Goal: Feedback & Contribution: Submit feedback/report problem

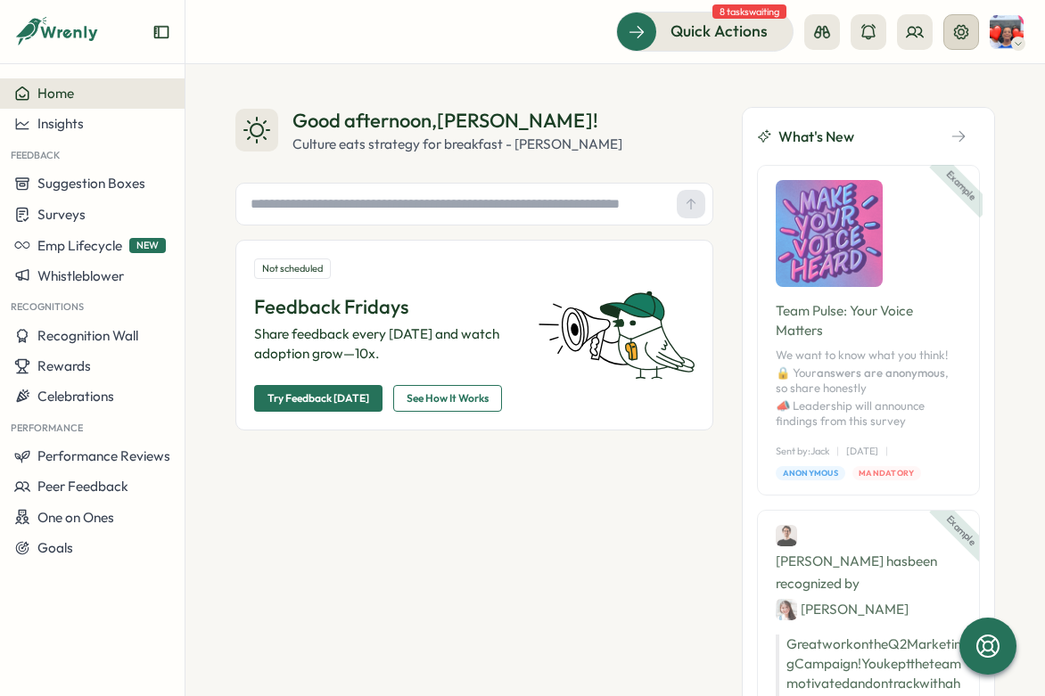
click at [961, 29] on icon at bounding box center [961, 31] width 14 height 14
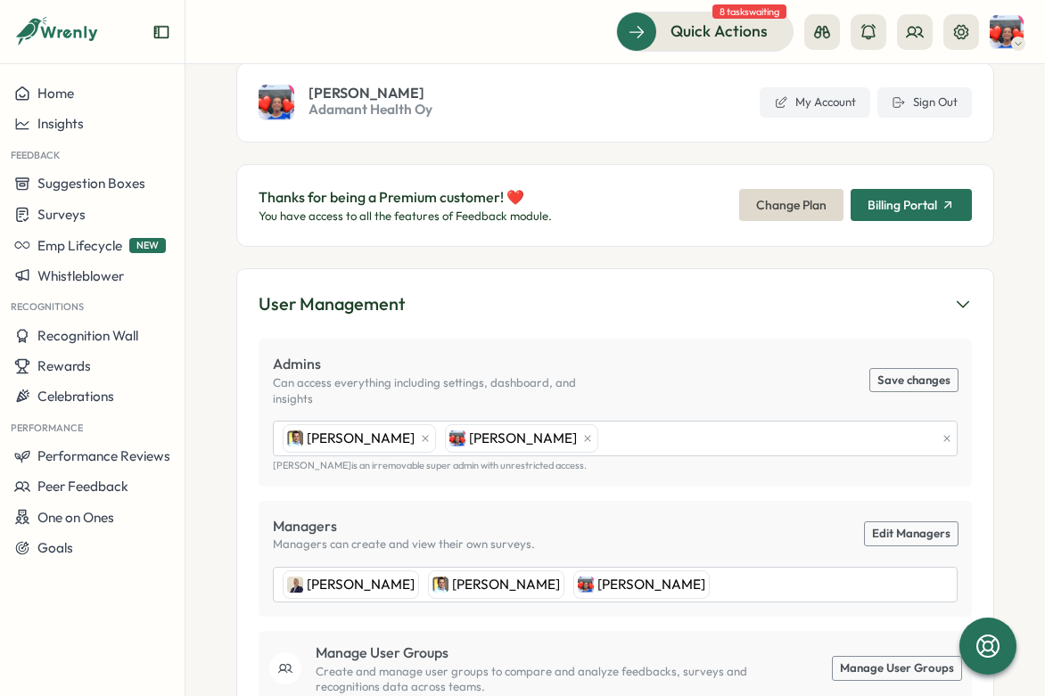
scroll to position [103, 0]
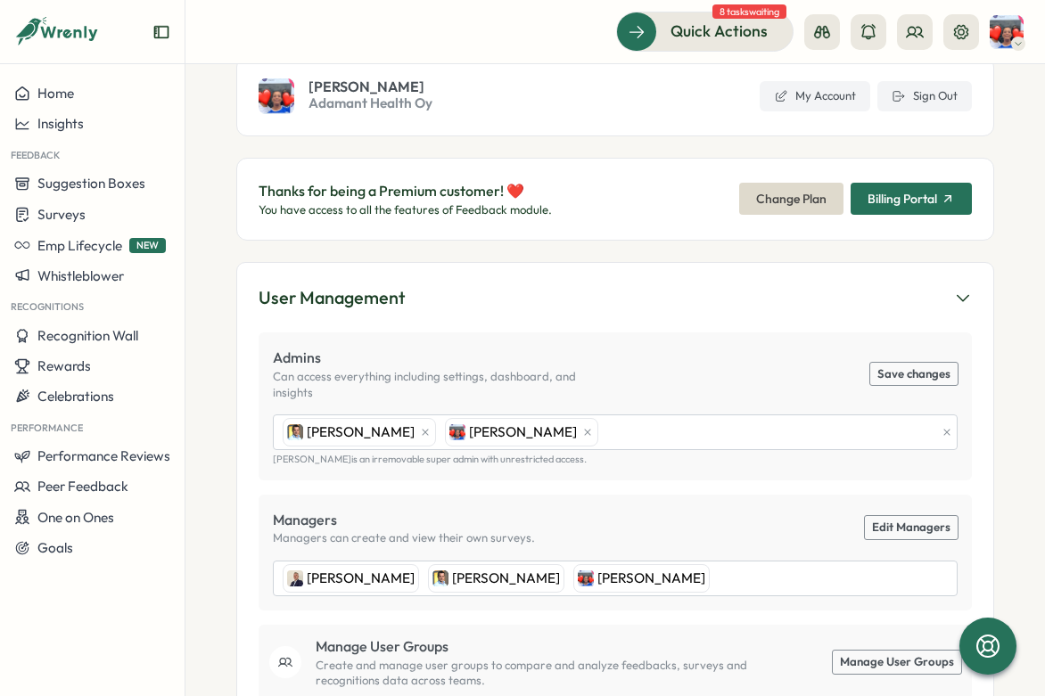
click at [918, 207] on span "Billing Portal" at bounding box center [910, 199] width 87 height 30
click at [910, 202] on span "Billing Portal" at bounding box center [902, 199] width 70 height 12
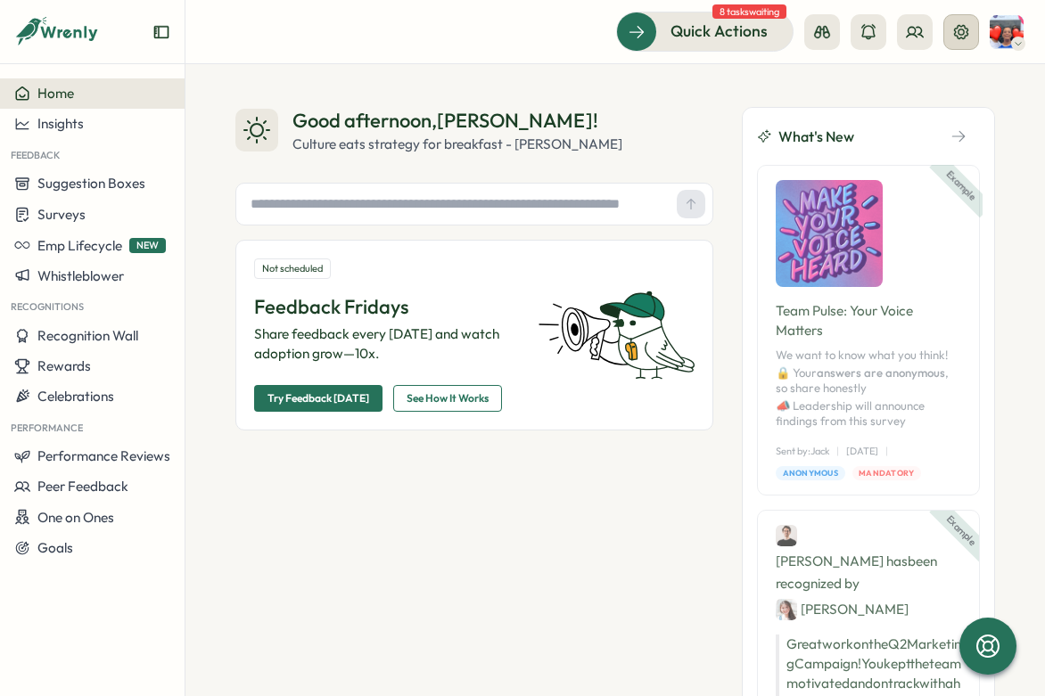
click at [964, 33] on icon at bounding box center [961, 31] width 14 height 14
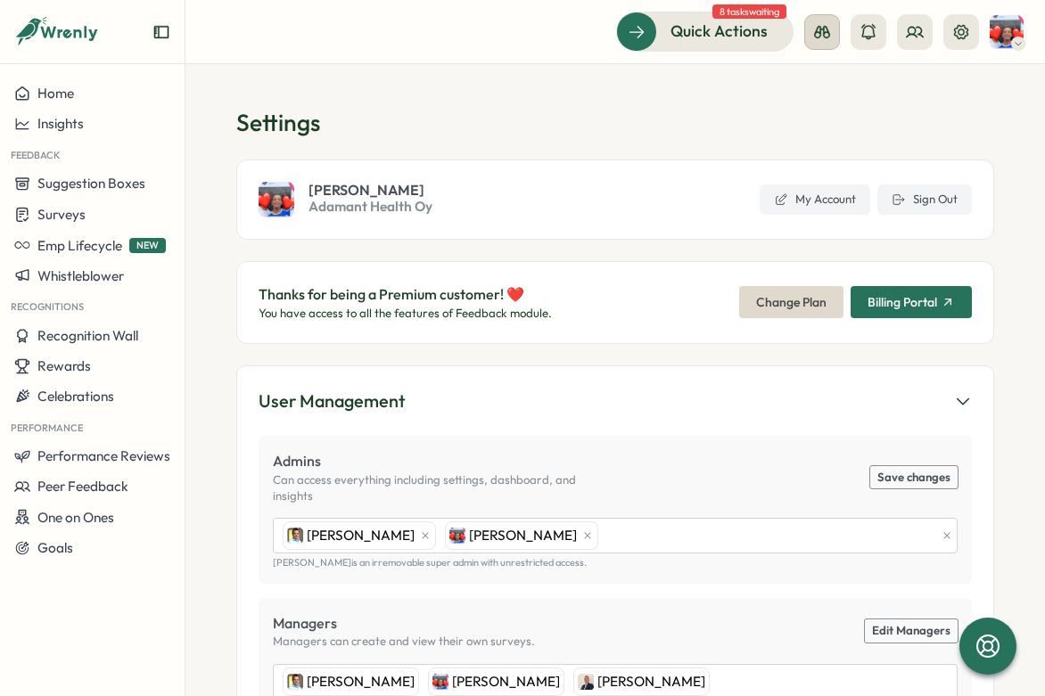
click at [823, 36] on icon at bounding box center [822, 32] width 18 height 18
click at [875, 39] on icon at bounding box center [868, 32] width 18 height 18
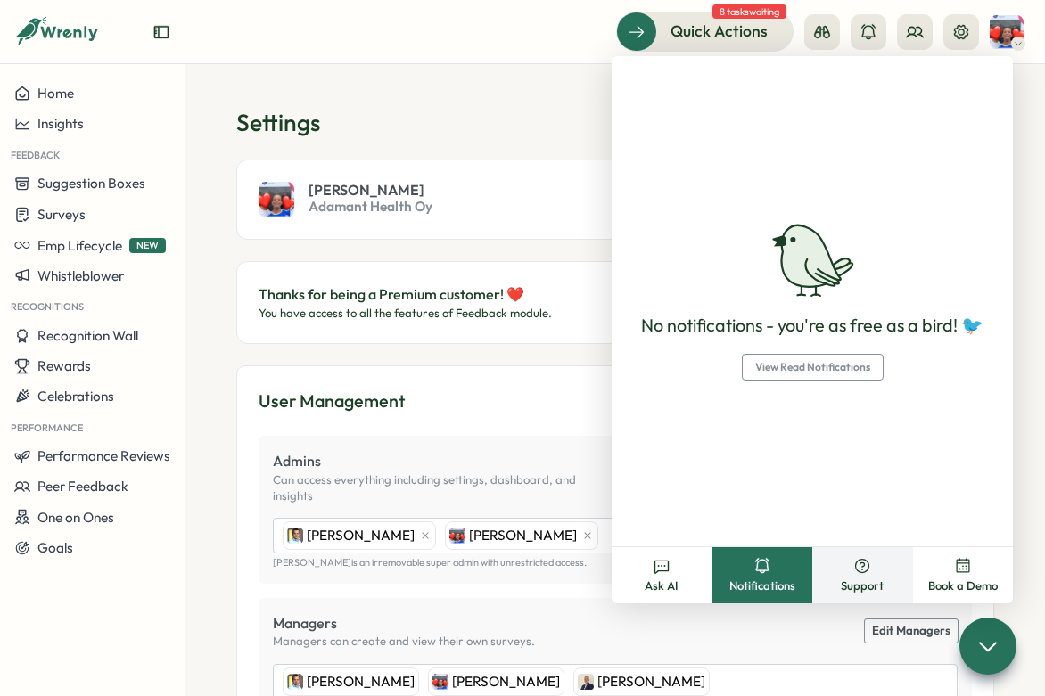
click at [874, 568] on button "Support" at bounding box center [862, 575] width 101 height 56
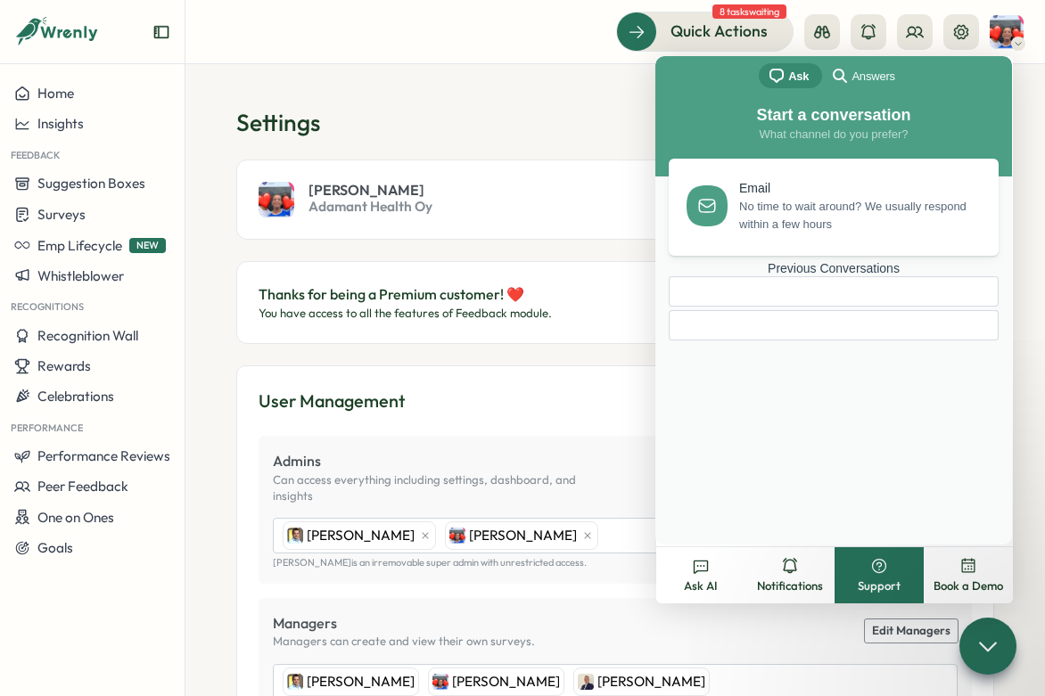
click at [709, 341] on div at bounding box center [834, 325] width 330 height 30
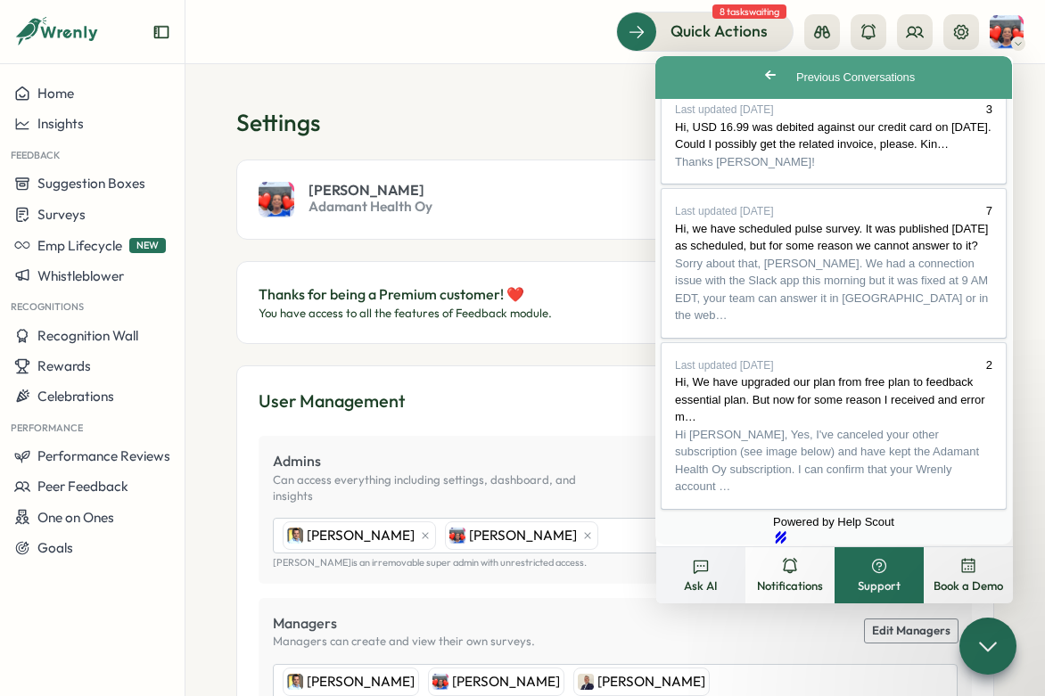
scroll to position [289, 0]
click at [738, 513] on div "Powered by Help Scout hs-logo" at bounding box center [834, 529] width 346 height 32
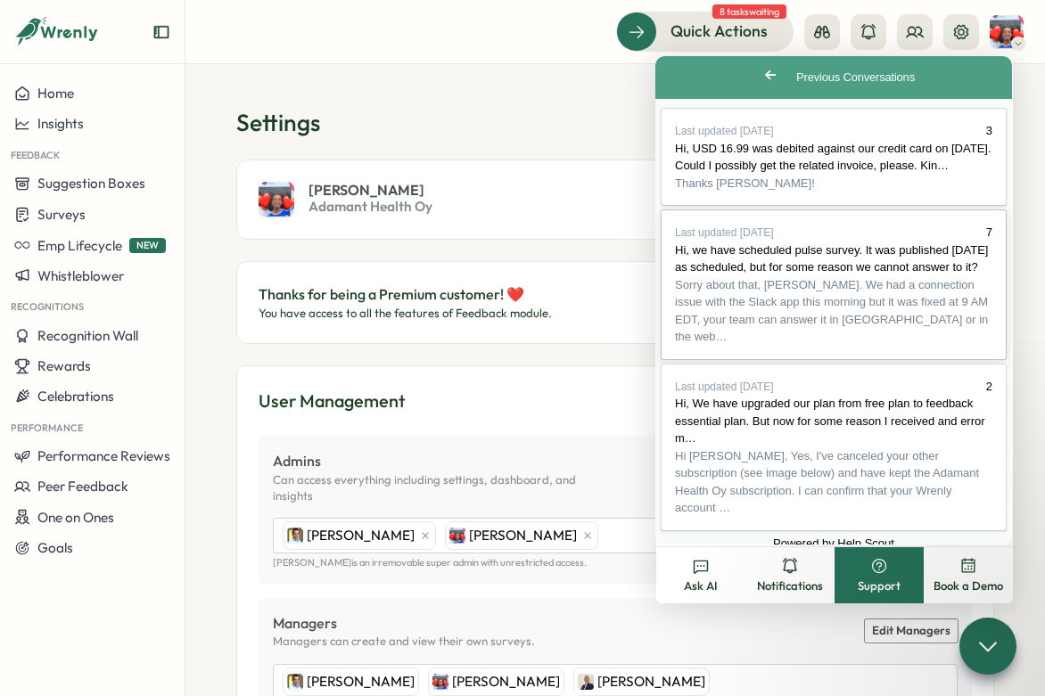
scroll to position [0, 0]
click at [748, 173] on span "Hi, USD 16.99 was debited against our credit card on [DATE]. Could I possibly g…" at bounding box center [833, 157] width 316 height 31
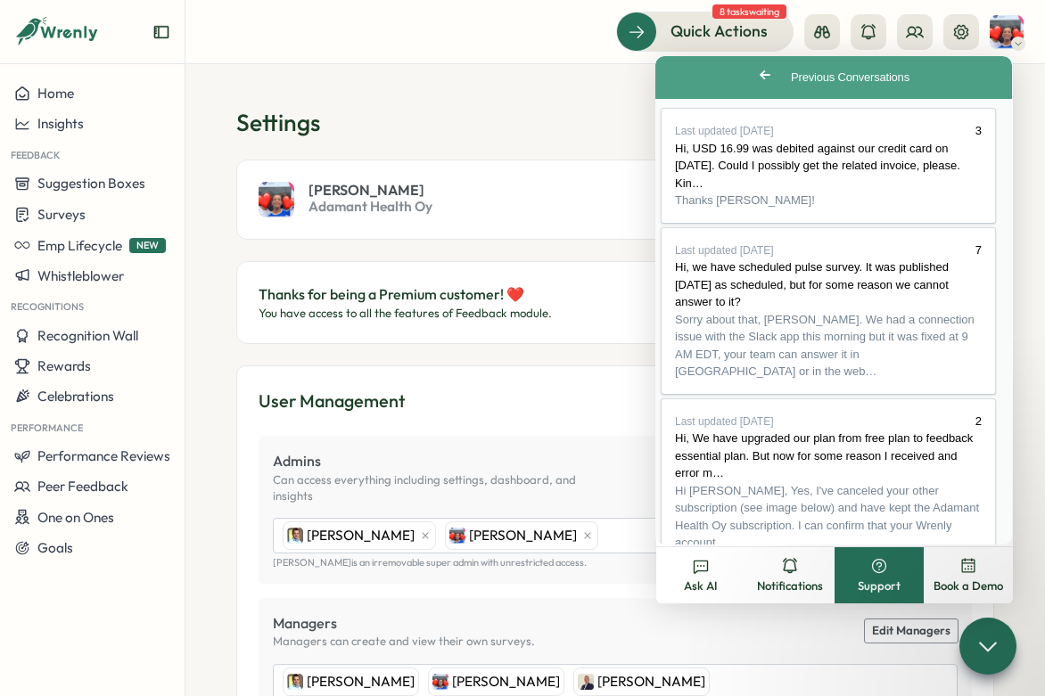
scroll to position [19, 0]
drag, startPoint x: 824, startPoint y: 307, endPoint x: 679, endPoint y: 139, distance: 221.2
copy div "Hi, USD 16.99 was debited against our credit card on [DATE]. Could I possibly g…"
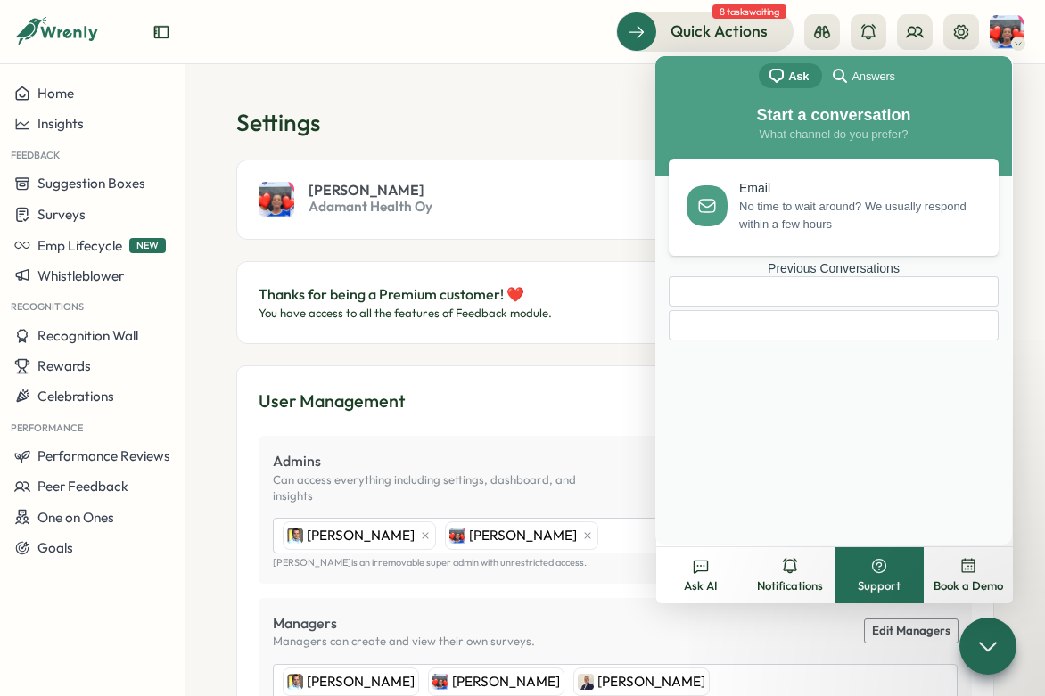
click at [709, 325] on div at bounding box center [788, 325] width 209 height 0
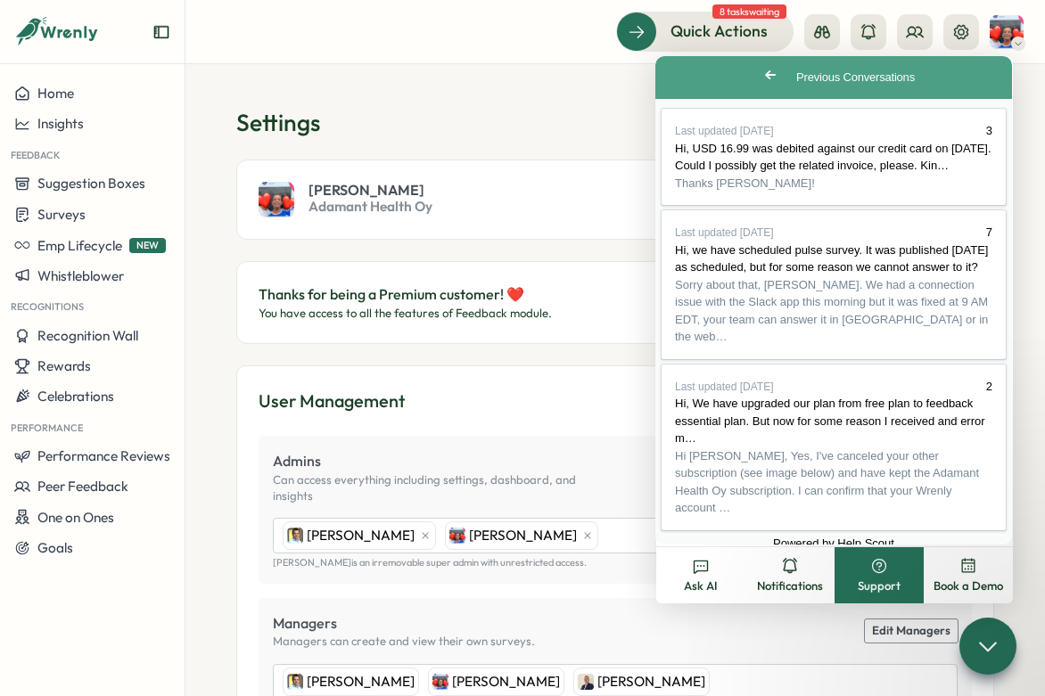
click at [760, 78] on span "Go back" at bounding box center [770, 74] width 21 height 21
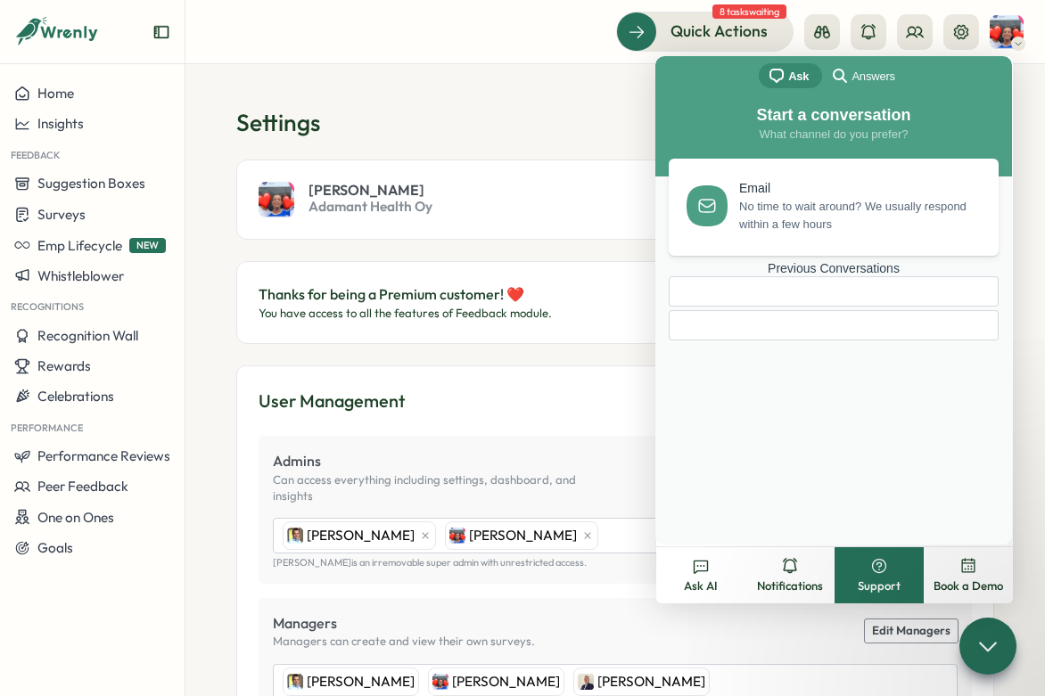
click at [749, 351] on div "Email No time to wait around? We usually respond within a few hours Previous Co…" at bounding box center [834, 334] width 346 height 350
click at [805, 400] on div "Email No time to wait around? We usually respond within a few hours Previous Co…" at bounding box center [834, 334] width 346 height 350
click at [803, 135] on span "What channel do you prefer?" at bounding box center [834, 133] width 149 height 13
click at [836, 194] on span "No time to wait around? We usually respond within a few hours" at bounding box center [858, 212] width 239 height 36
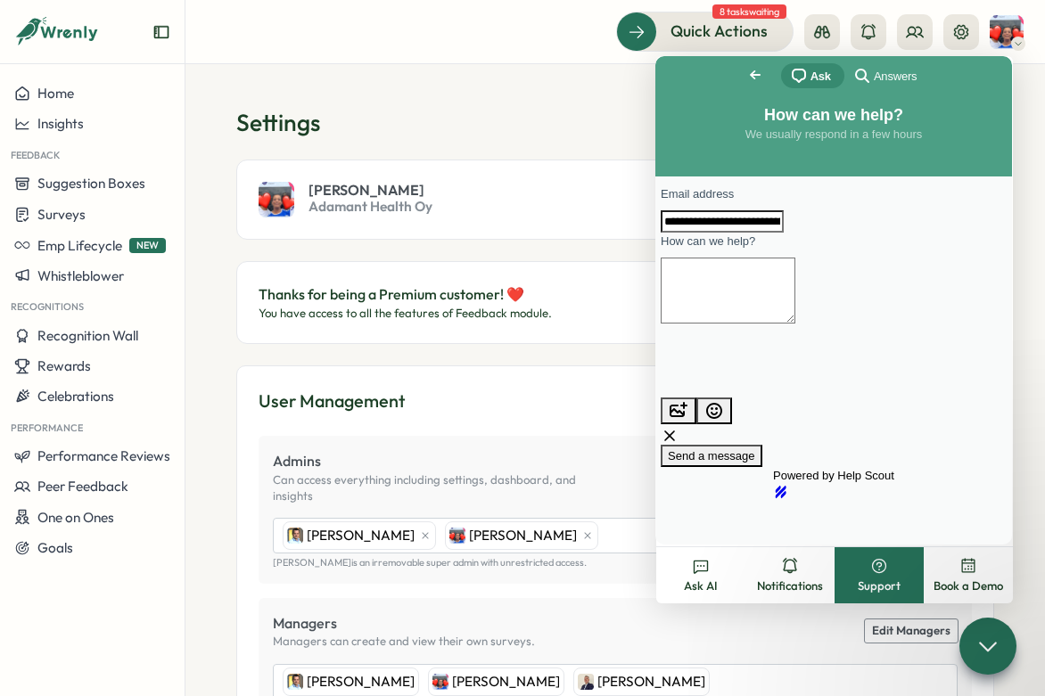
click at [774, 301] on textarea "How can we help?" at bounding box center [728, 291] width 135 height 66
paste textarea "**********"
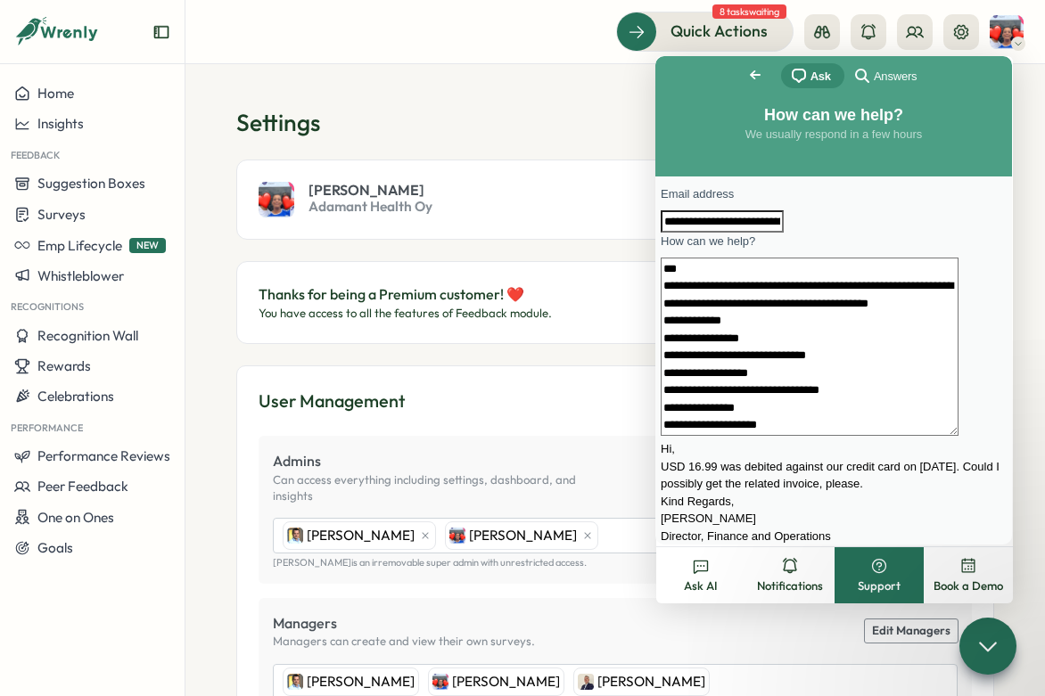
scroll to position [0, 0]
drag, startPoint x: 750, startPoint y: 322, endPoint x: 738, endPoint y: 322, distance: 11.6
click at [738, 322] on textarea "**********" at bounding box center [810, 347] width 298 height 178
drag, startPoint x: 733, startPoint y: 318, endPoint x: 723, endPoint y: 319, distance: 9.8
click at [723, 319] on textarea "**********" at bounding box center [810, 347] width 298 height 178
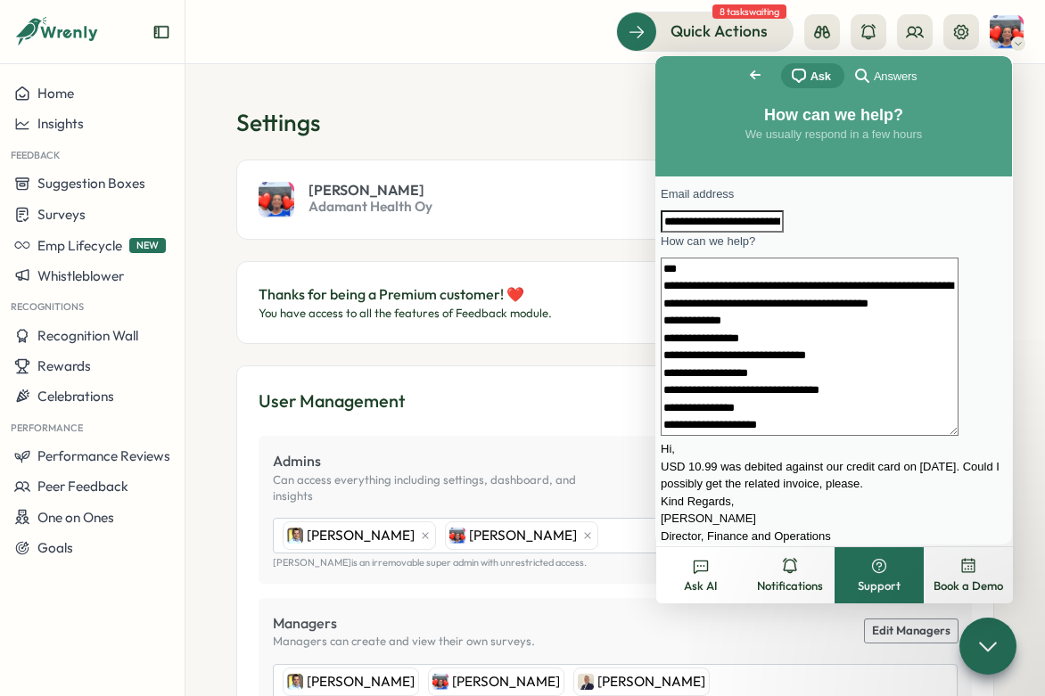
click at [721, 338] on textarea "**********" at bounding box center [810, 347] width 298 height 178
click at [738, 337] on textarea "**********" at bounding box center [810, 347] width 298 height 178
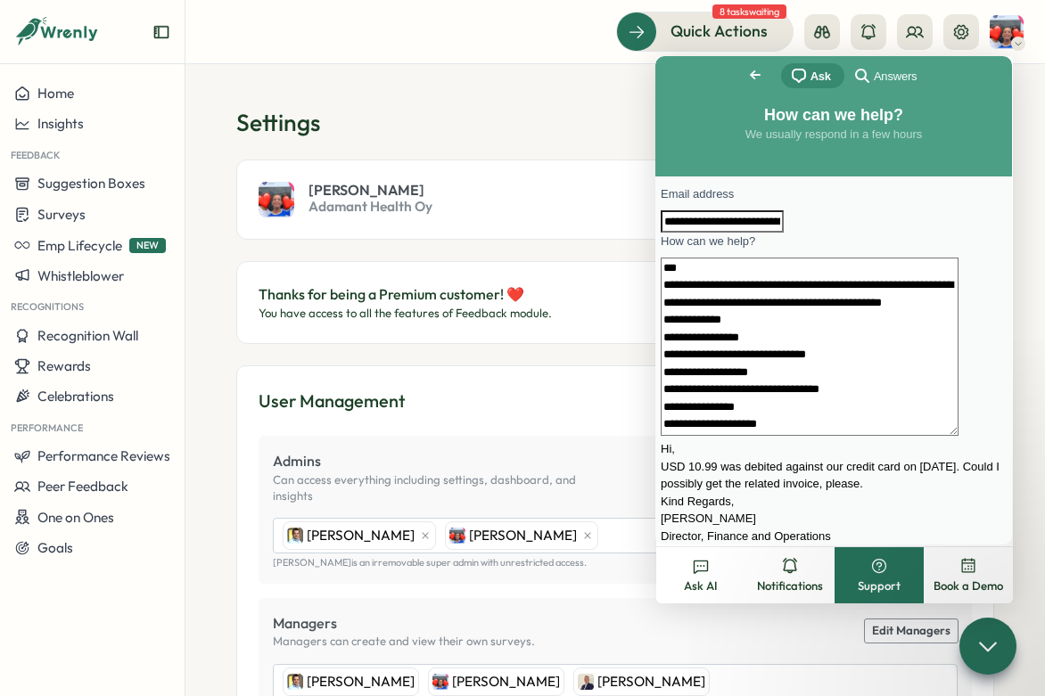
scroll to position [39, 0]
type textarea "**********"
